Goal: Task Accomplishment & Management: Complete application form

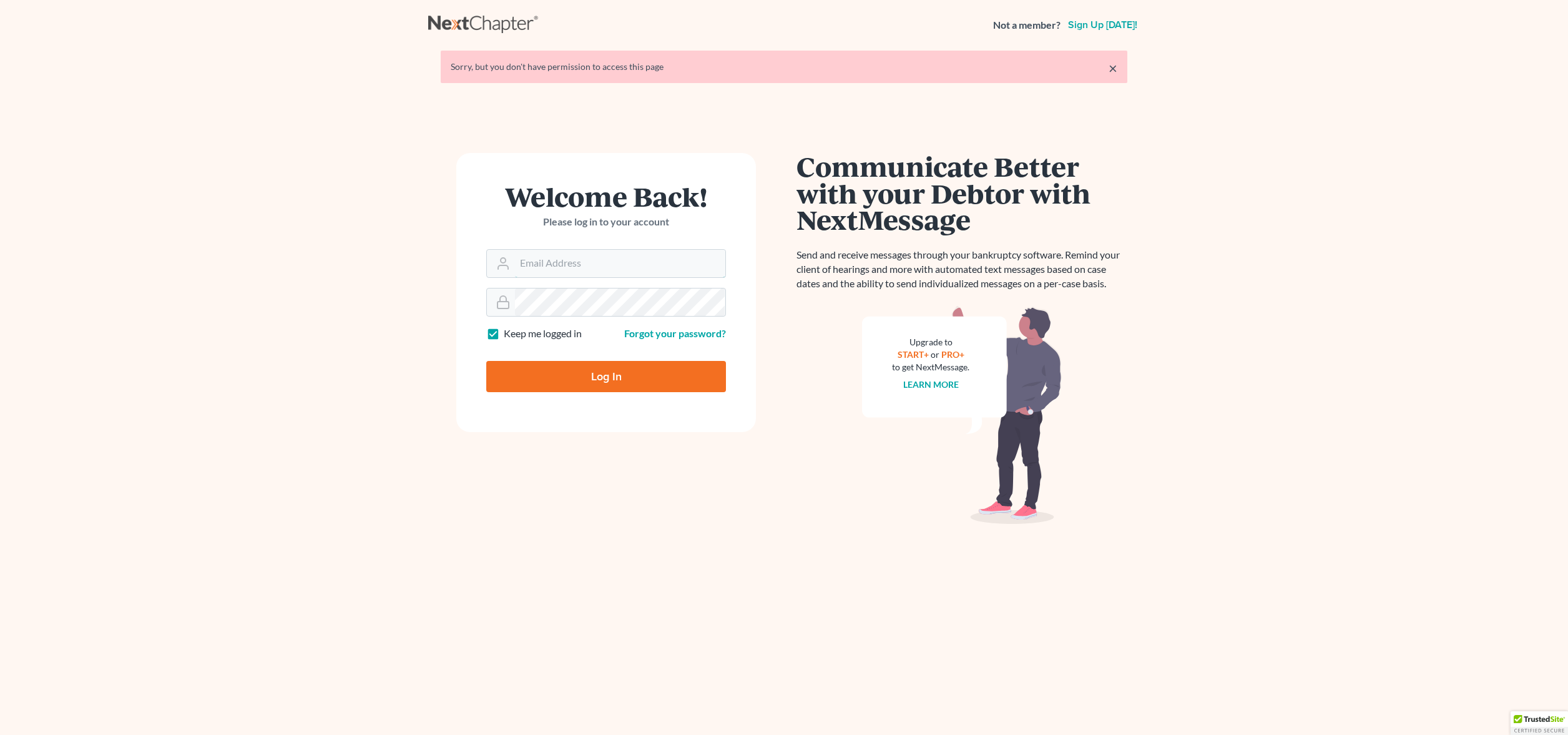
type input "[PERSON_NAME][EMAIL_ADDRESS][DOMAIN_NAME]"
click at [573, 381] on input "Log In" at bounding box center [606, 377] width 240 height 31
type input "Thinking..."
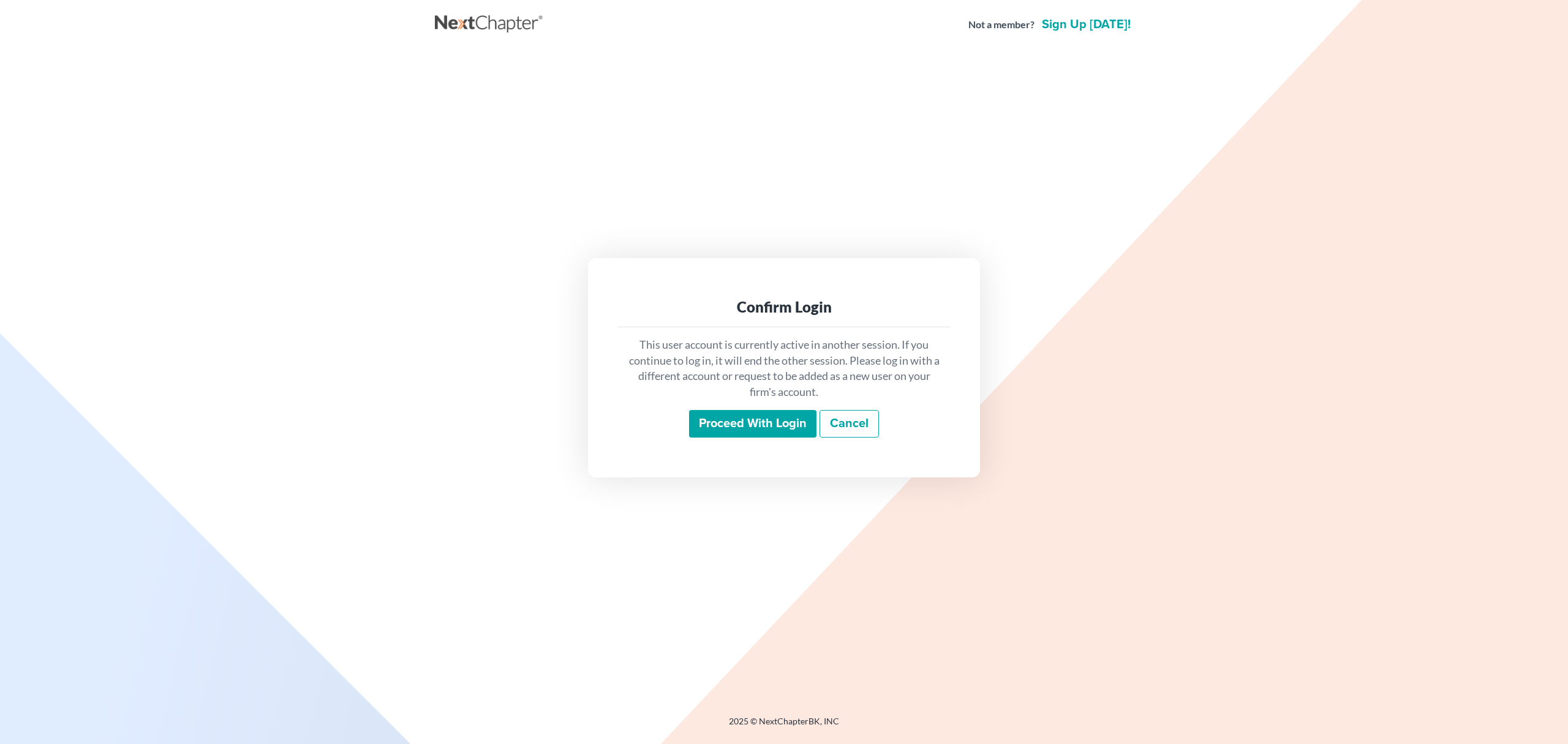
click at [771, 423] on input "Proceed with login" at bounding box center [752, 424] width 127 height 28
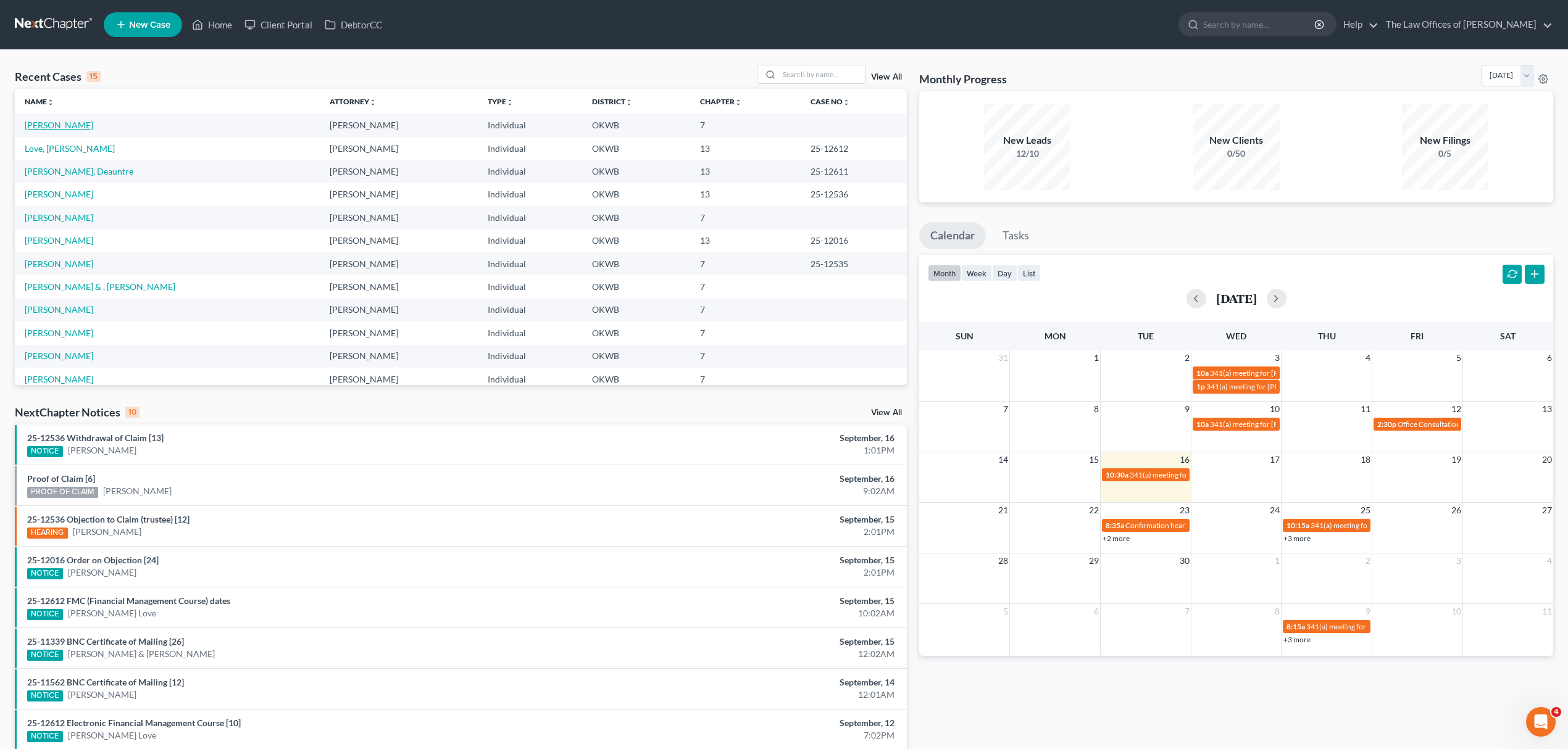
click at [72, 128] on link "[PERSON_NAME]" at bounding box center [59, 125] width 68 height 10
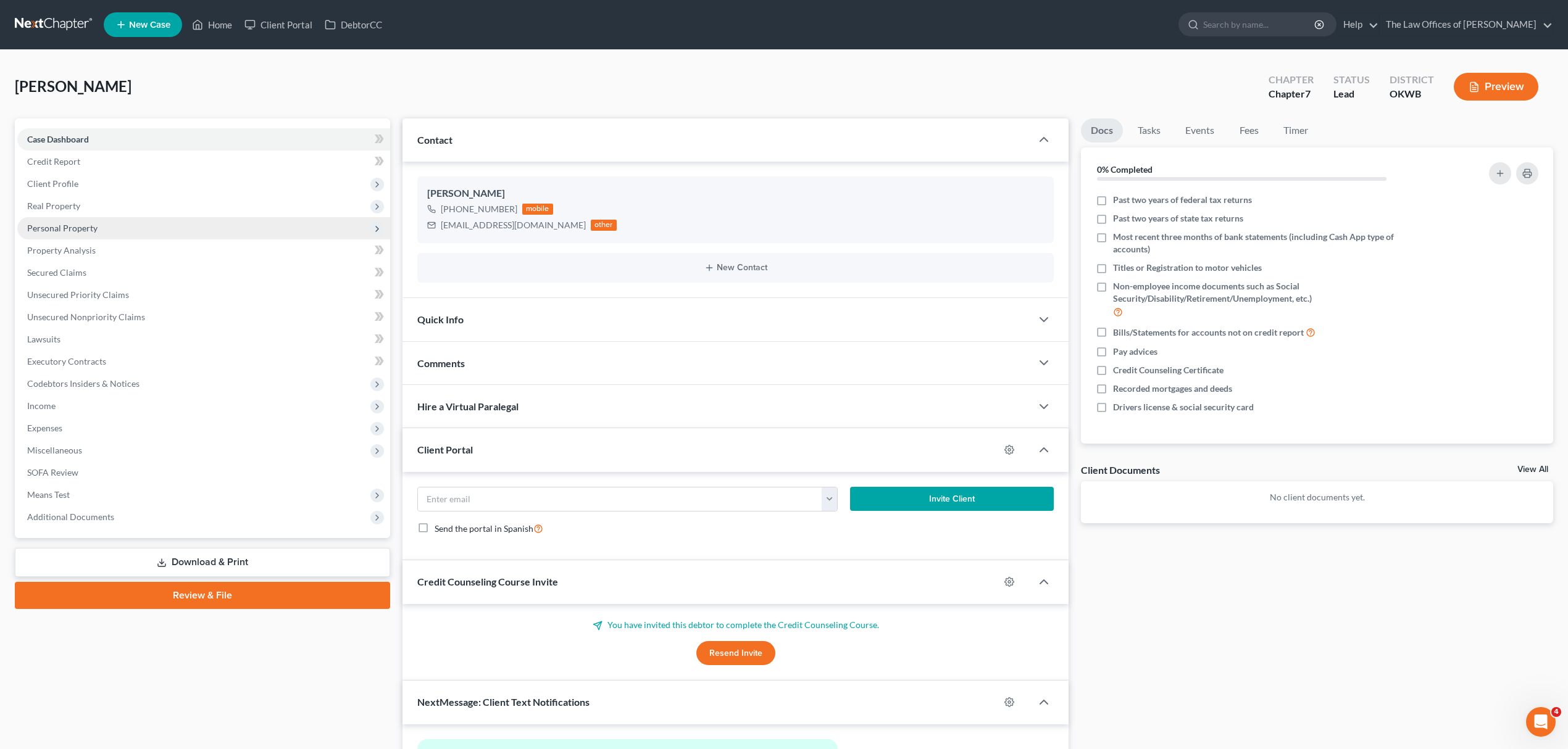
click at [90, 230] on span "Personal Property" at bounding box center [62, 228] width 70 height 10
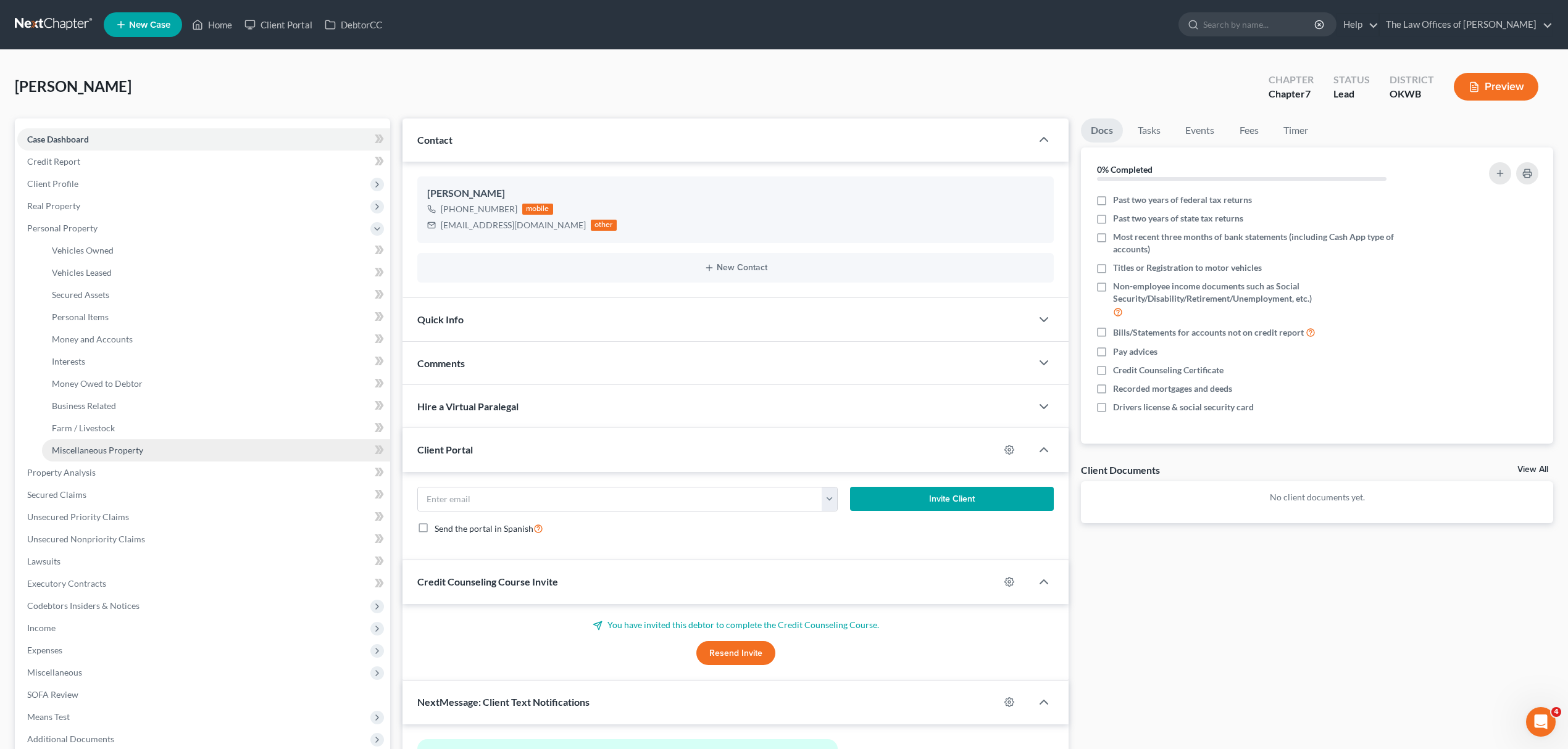
click at [102, 440] on link "Miscellaneous Property" at bounding box center [216, 450] width 348 height 22
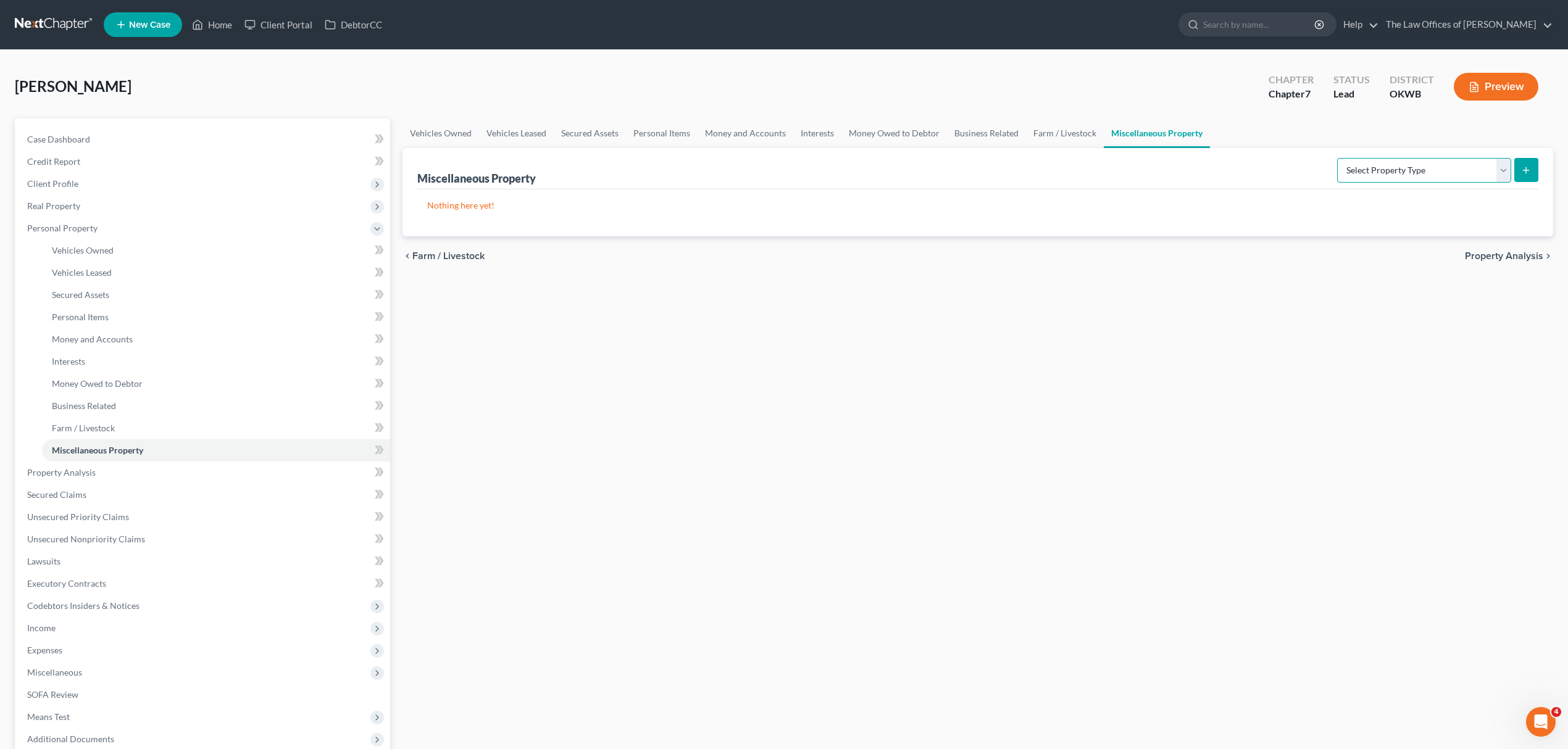
click at [1385, 177] on select "Select Property Type Assigned for Creditor Benefit Within 1 Year Holding for An…" at bounding box center [1424, 170] width 174 height 25
click at [100, 309] on link "Personal Items" at bounding box center [216, 317] width 348 height 22
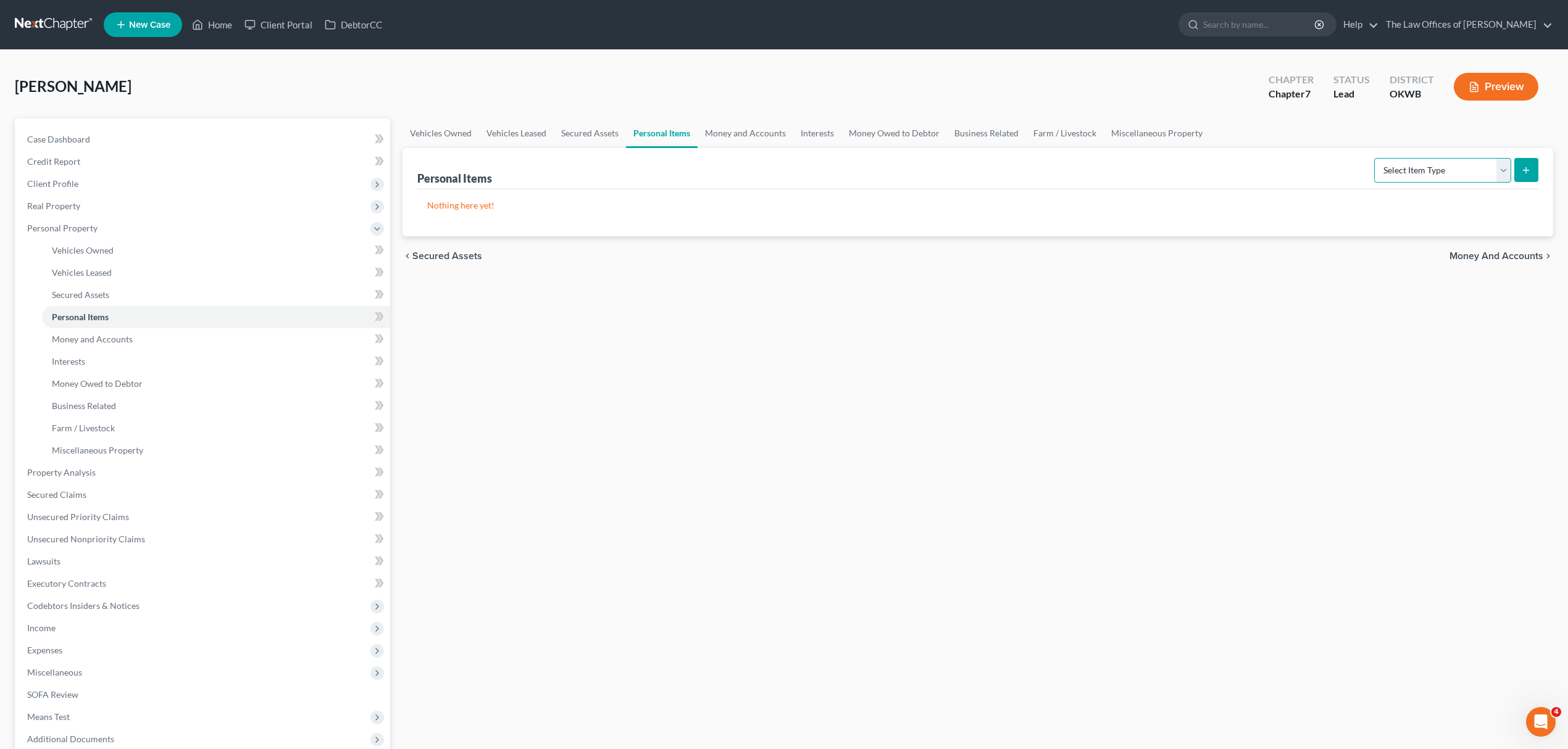
click at [1432, 161] on select "Select Item Type Clothing Collectibles Of Value Electronics Firearms Household …" at bounding box center [1443, 170] width 137 height 25
select select "firearms"
click at [1374, 158] on select "Select Item Type Clothing Collectibles Of Value Electronics Firearms Household …" at bounding box center [1443, 170] width 137 height 25
click at [1535, 164] on button "submit" at bounding box center [1526, 170] width 24 height 24
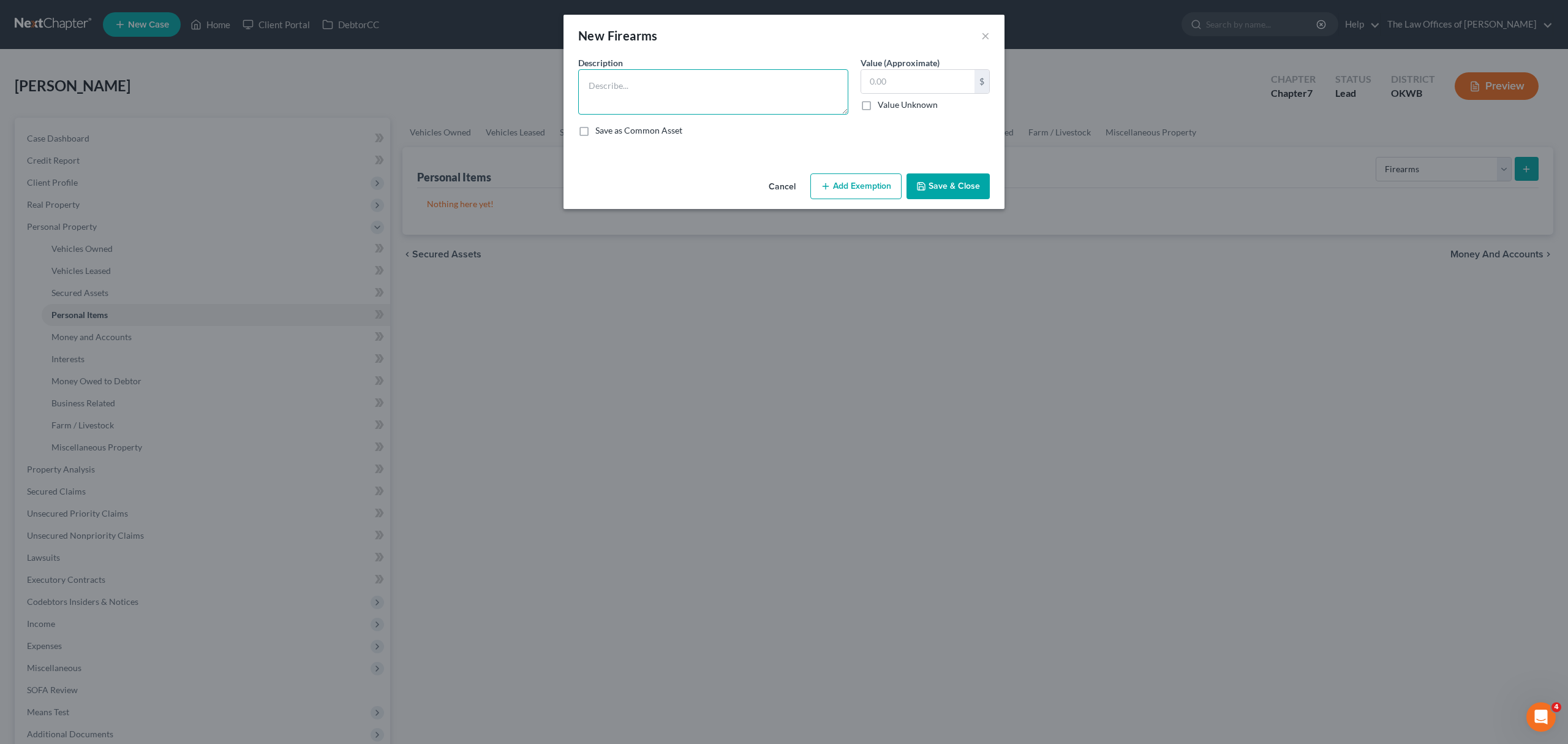
click at [665, 97] on textarea at bounding box center [713, 92] width 270 height 46
type textarea "KNIVE COLLECTION"
click at [875, 77] on input "text" at bounding box center [918, 81] width 114 height 23
type input "10,000"
click at [895, 184] on button "Add Exemption" at bounding box center [856, 186] width 91 height 25
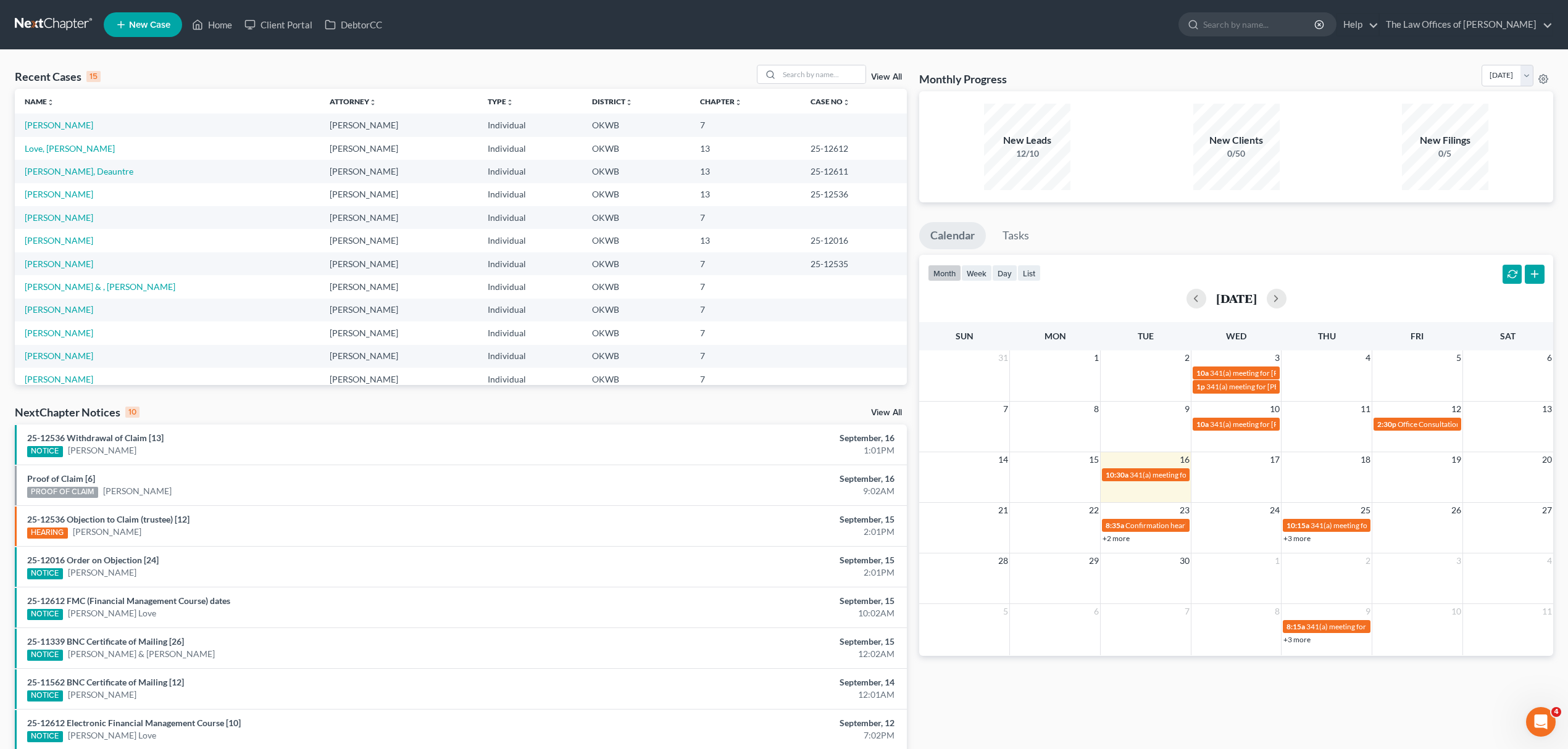
click at [44, 119] on td "[PERSON_NAME]" at bounding box center [166, 125] width 305 height 23
click at [44, 124] on link "Del Toro, Adrian" at bounding box center [59, 125] width 68 height 10
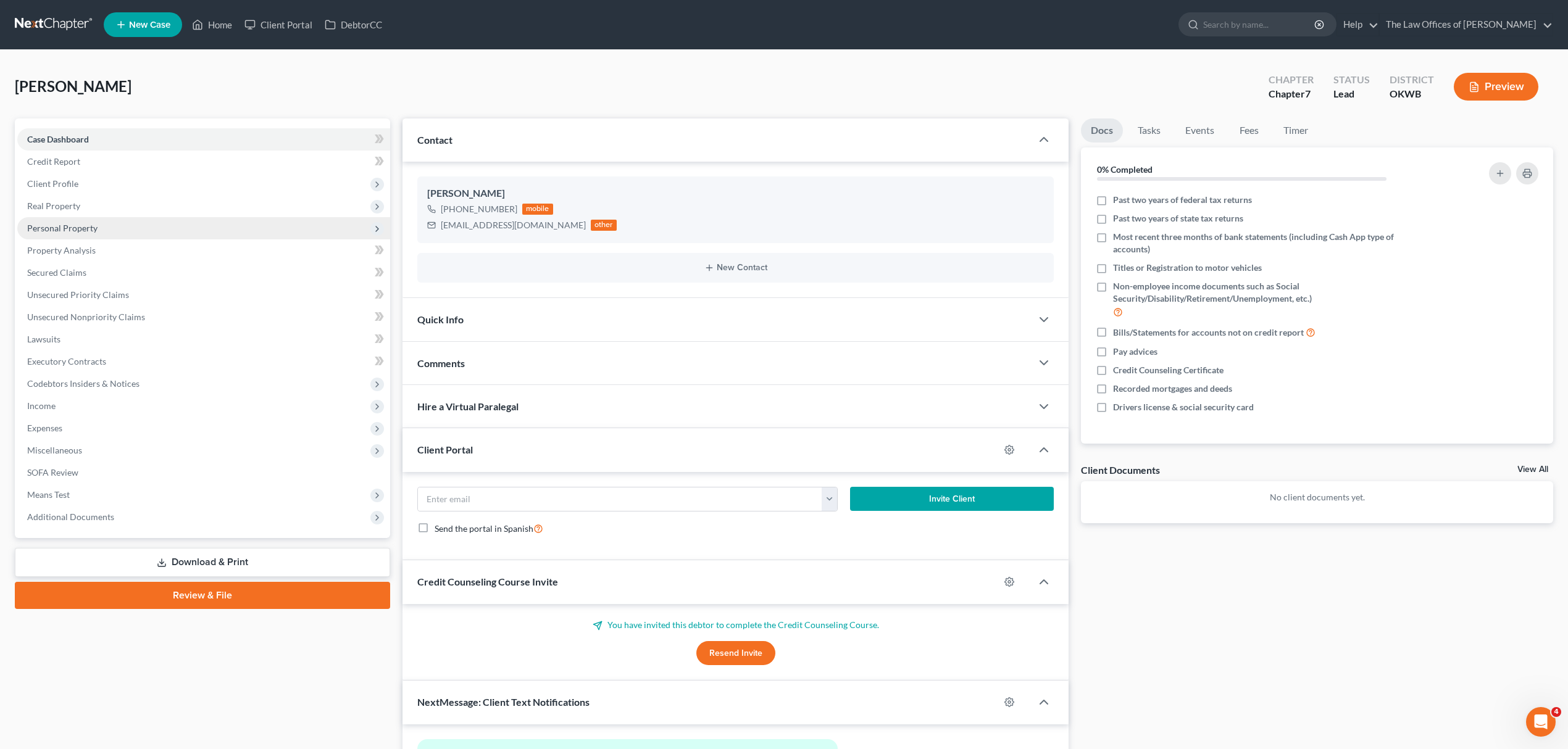
click at [85, 223] on span "Personal Property" at bounding box center [62, 228] width 70 height 10
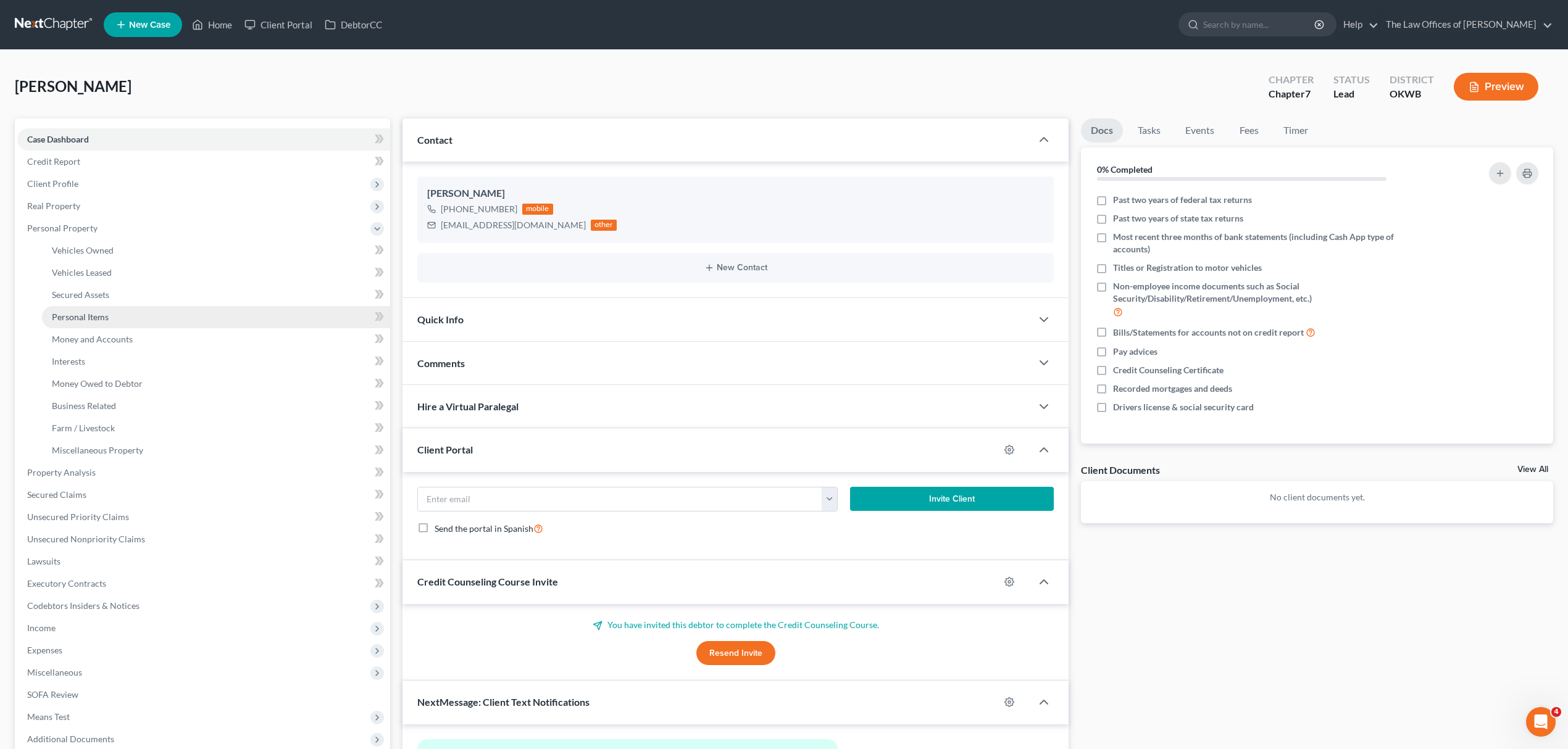
click at [107, 322] on link "Personal Items" at bounding box center [216, 317] width 348 height 22
